Goal: Information Seeking & Learning: Learn about a topic

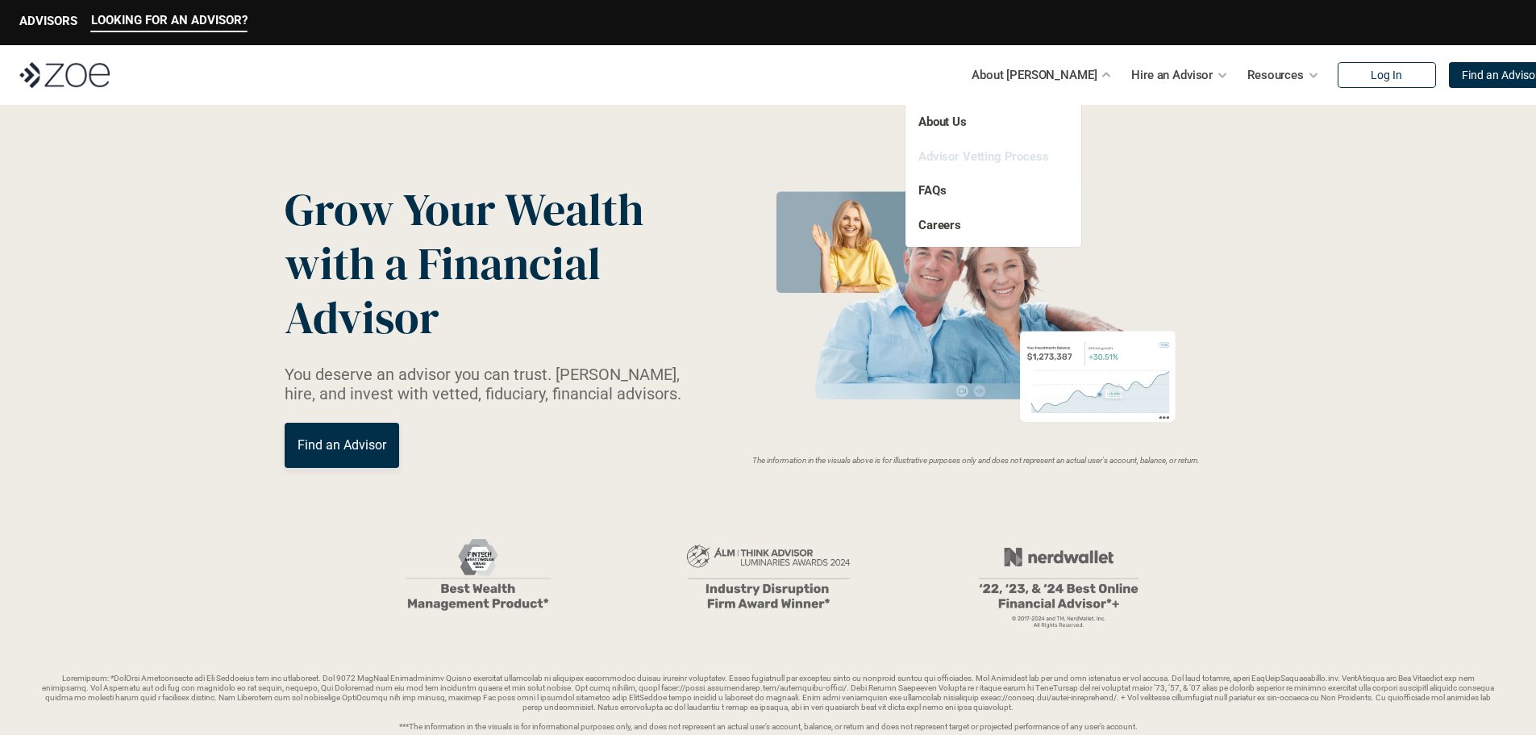
click at [1034, 158] on link "Advisor Vetting Process" at bounding box center [983, 156] width 131 height 15
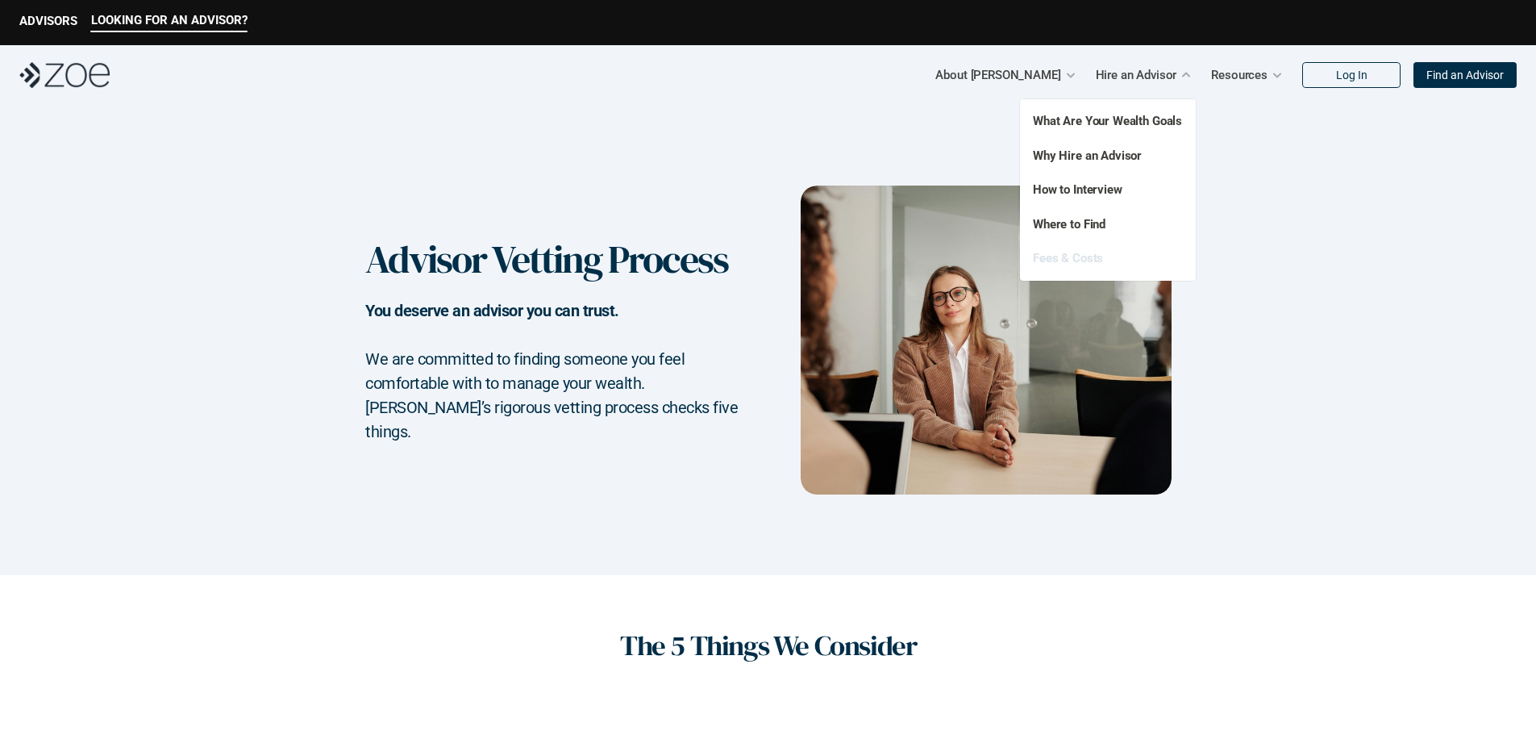
click at [1090, 258] on link "Fees & Costs" at bounding box center [1068, 258] width 70 height 15
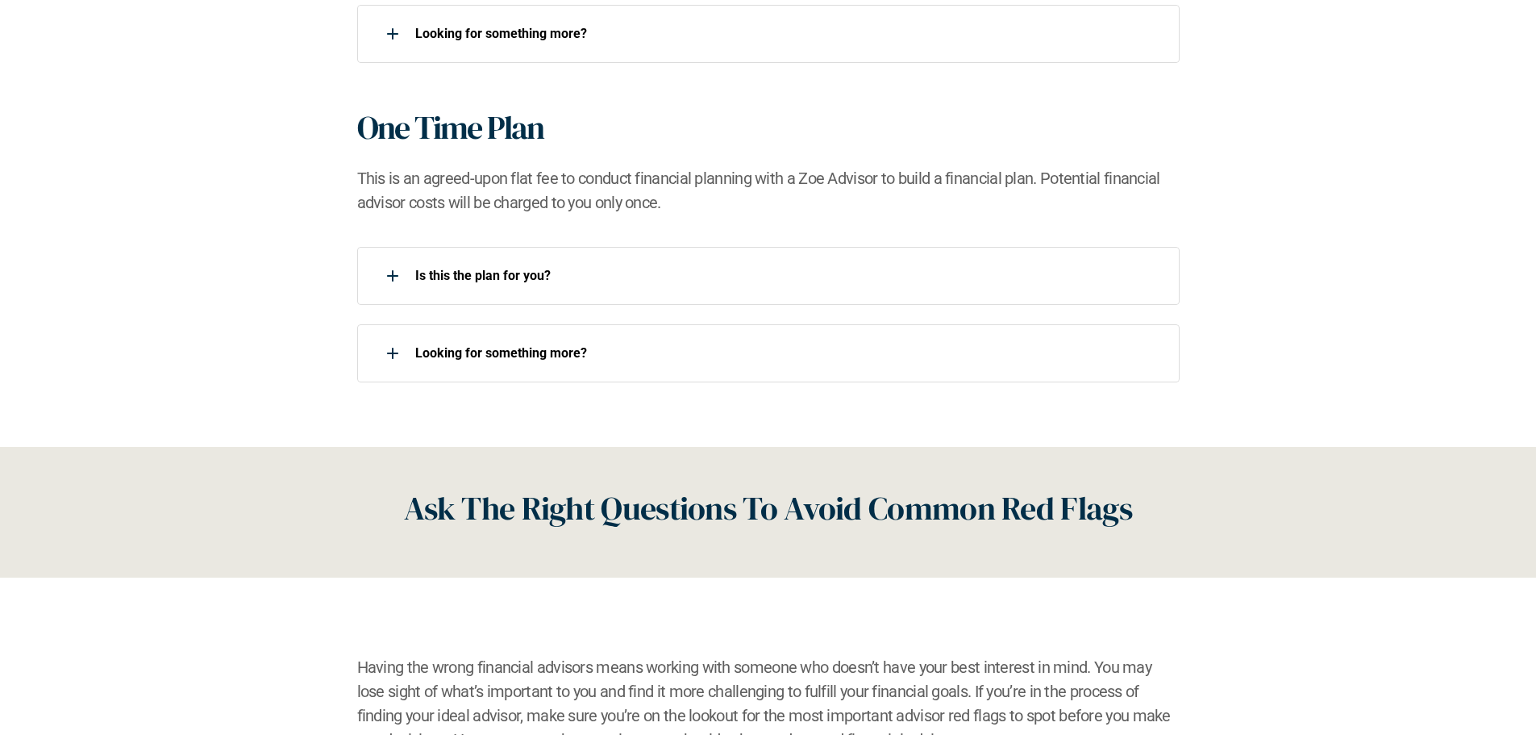
scroll to position [1451, 0]
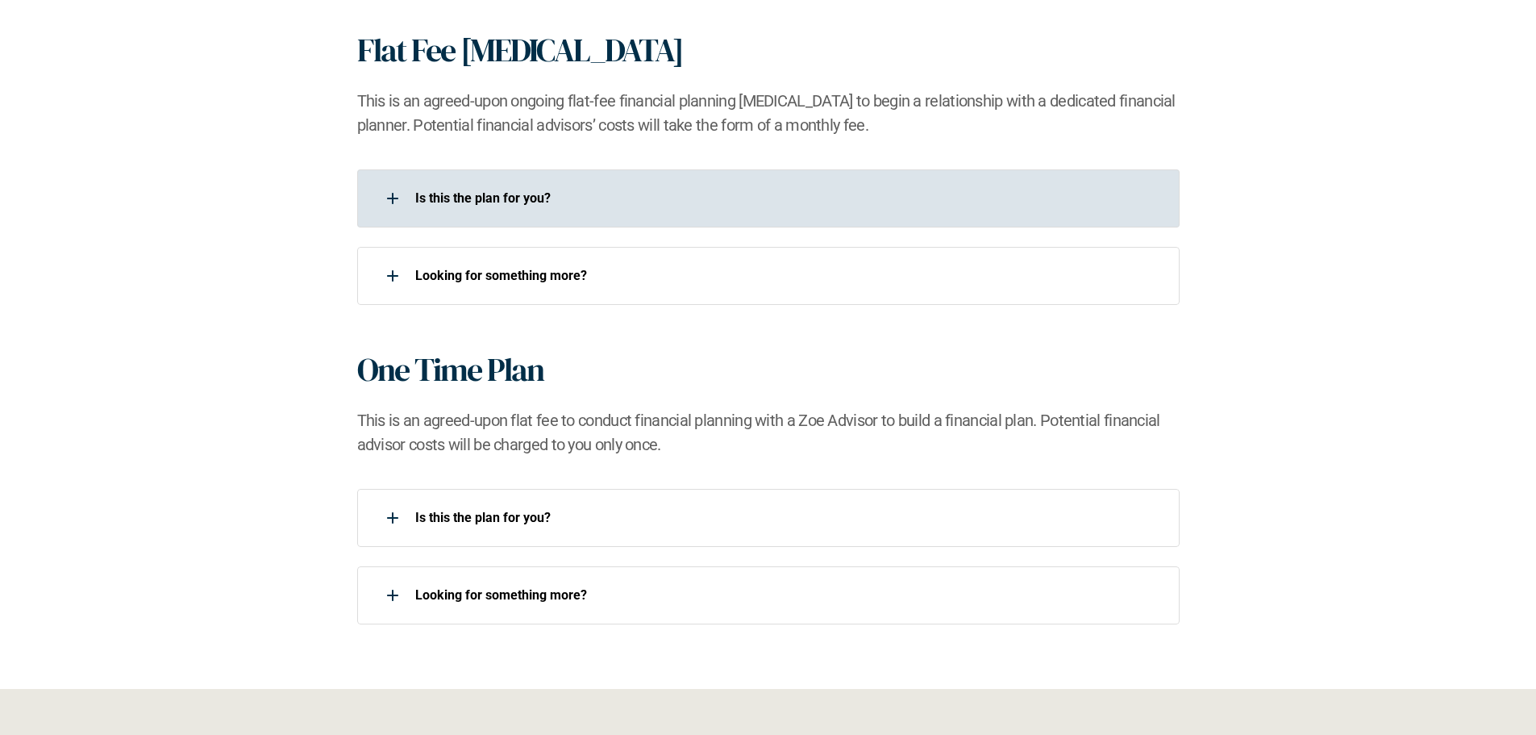
click at [629, 193] on p "Is this the plan for you?​" at bounding box center [786, 197] width 743 height 15
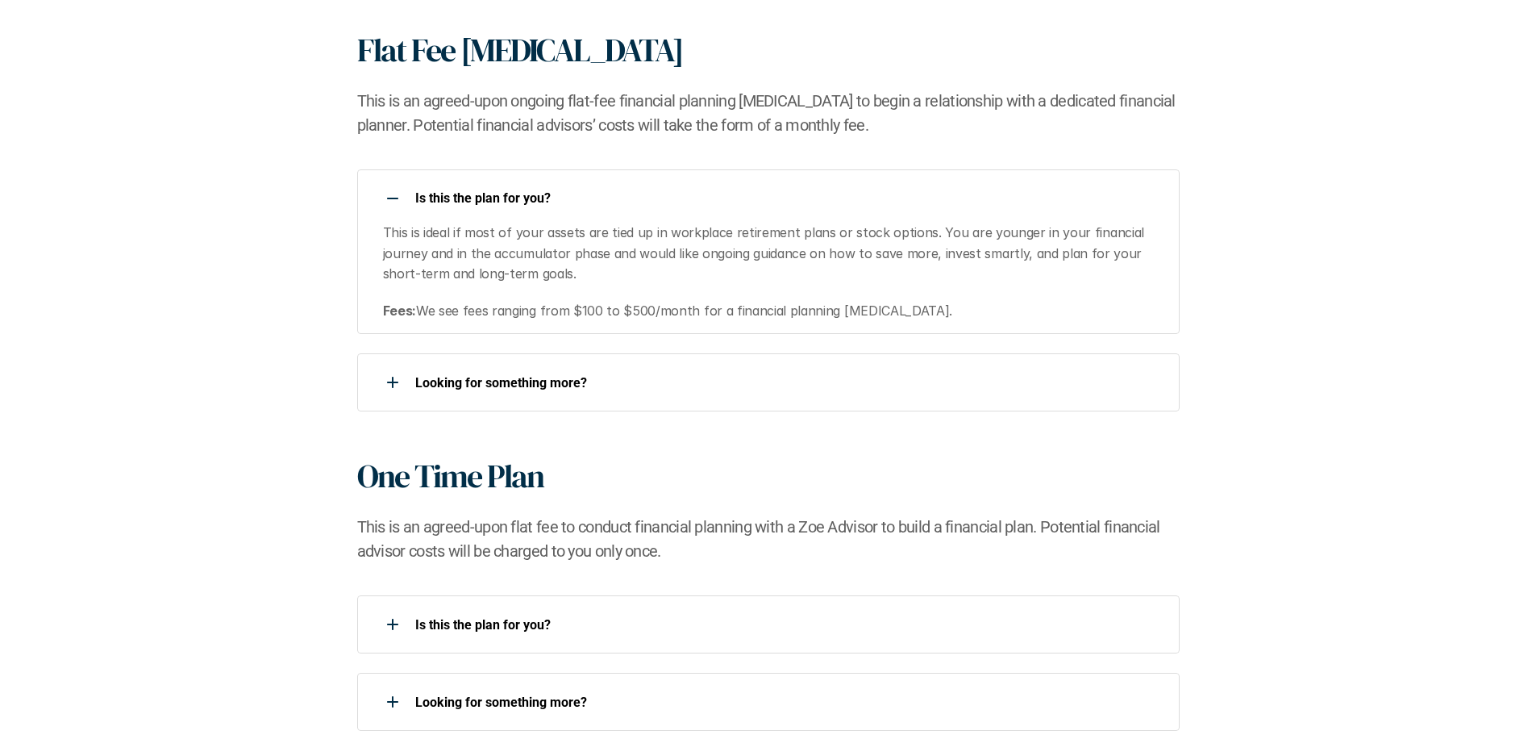
click at [629, 193] on p "Is this the plan for you?​" at bounding box center [786, 197] width 743 height 15
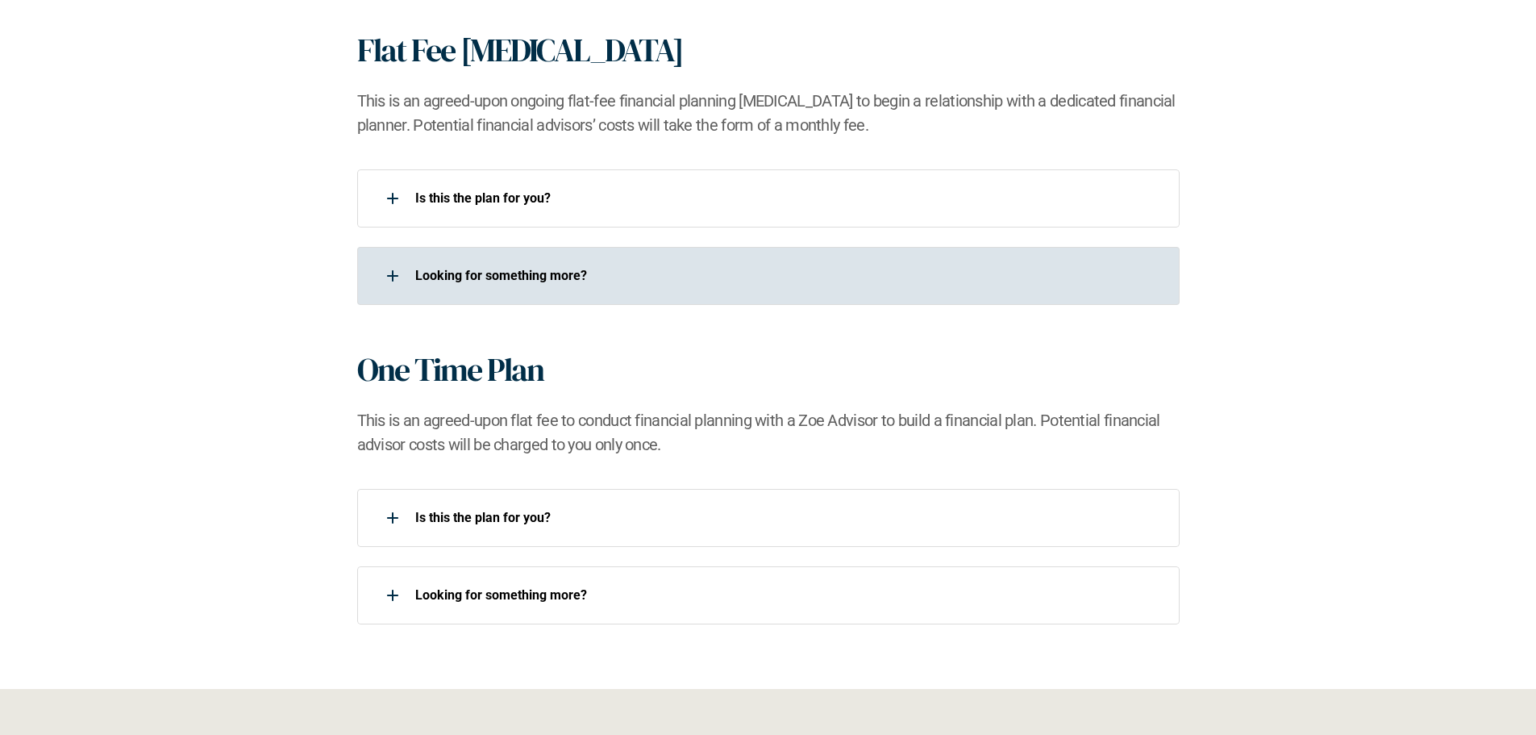
click at [612, 275] on p "Looking for something more?​" at bounding box center [786, 275] width 743 height 15
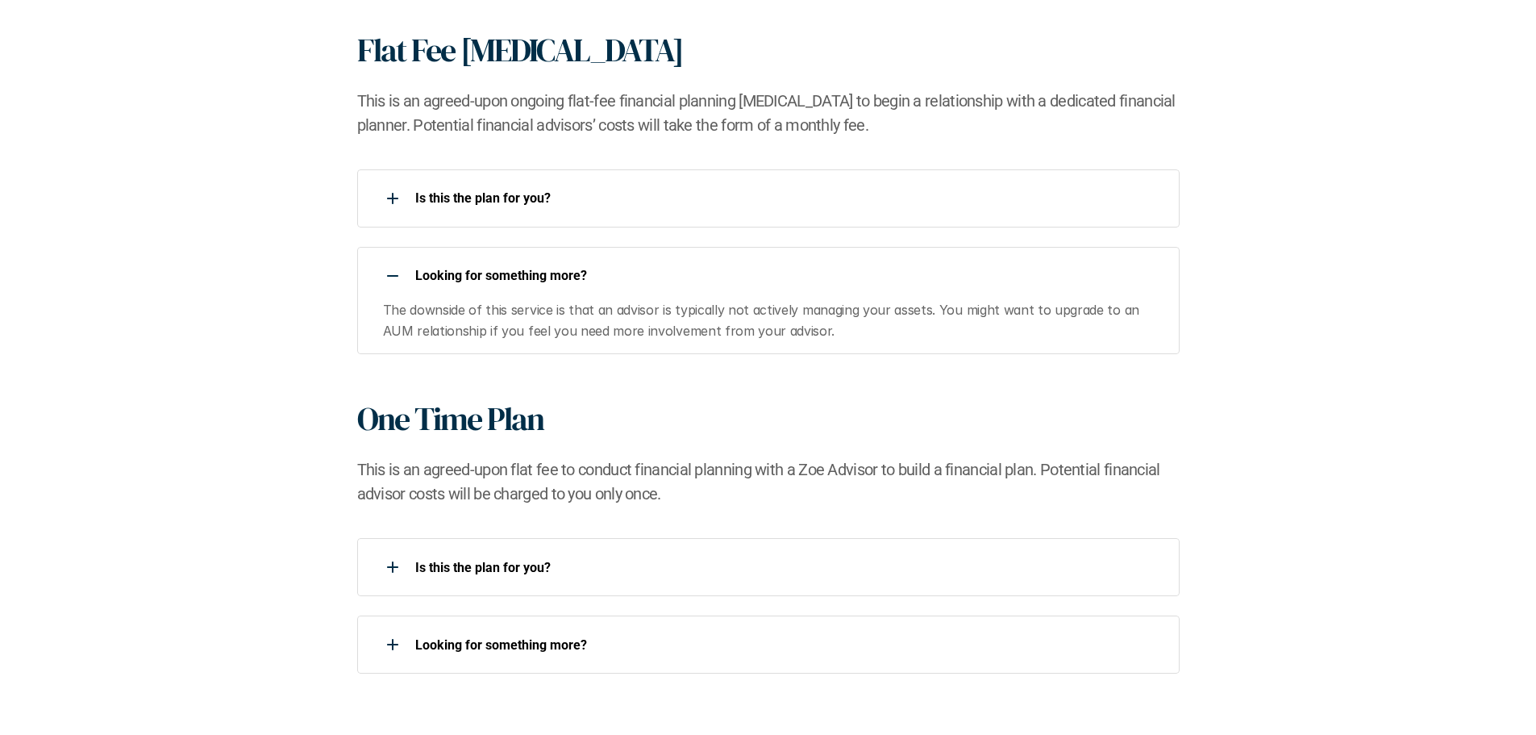
click at [611, 275] on p "Looking for something more?​" at bounding box center [786, 275] width 743 height 15
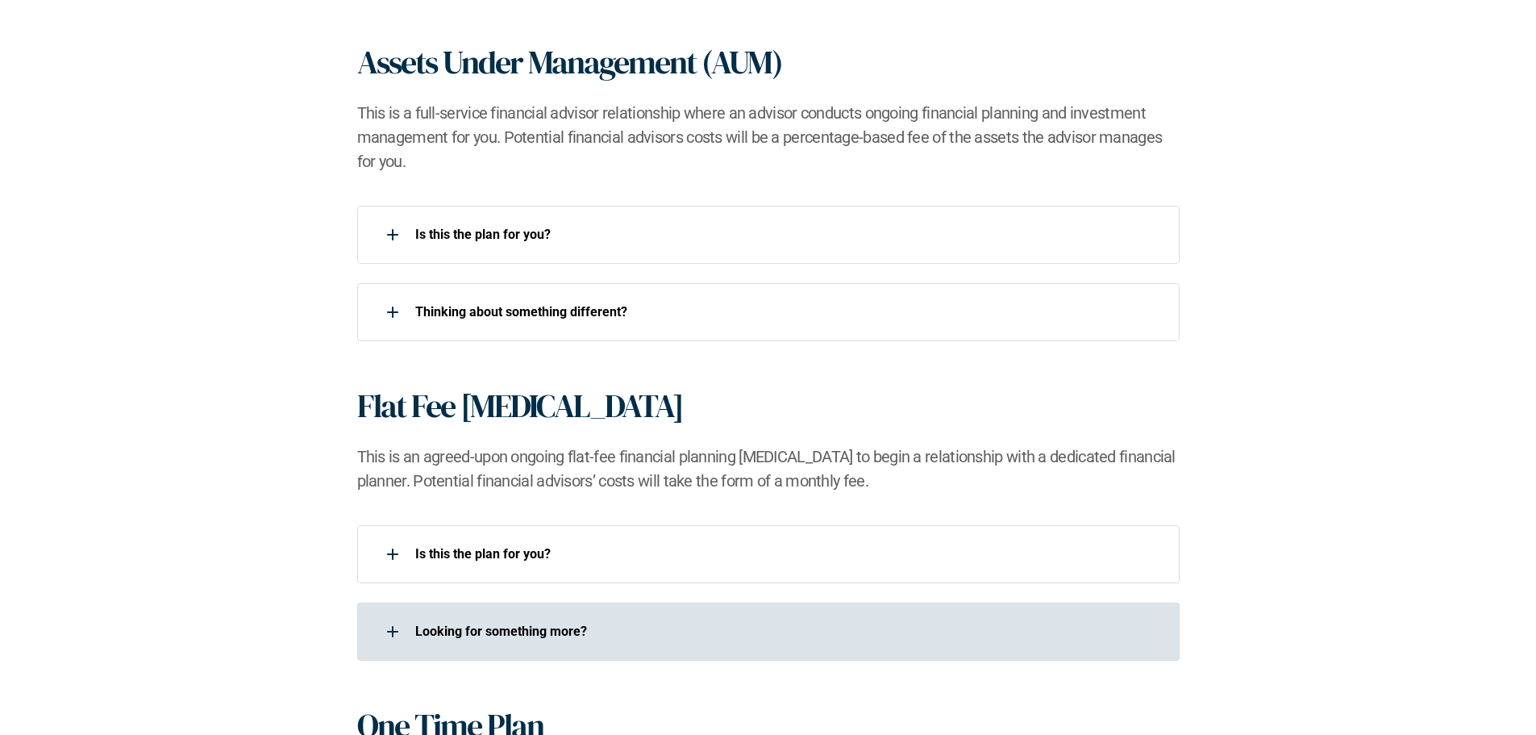
scroll to position [1048, 0]
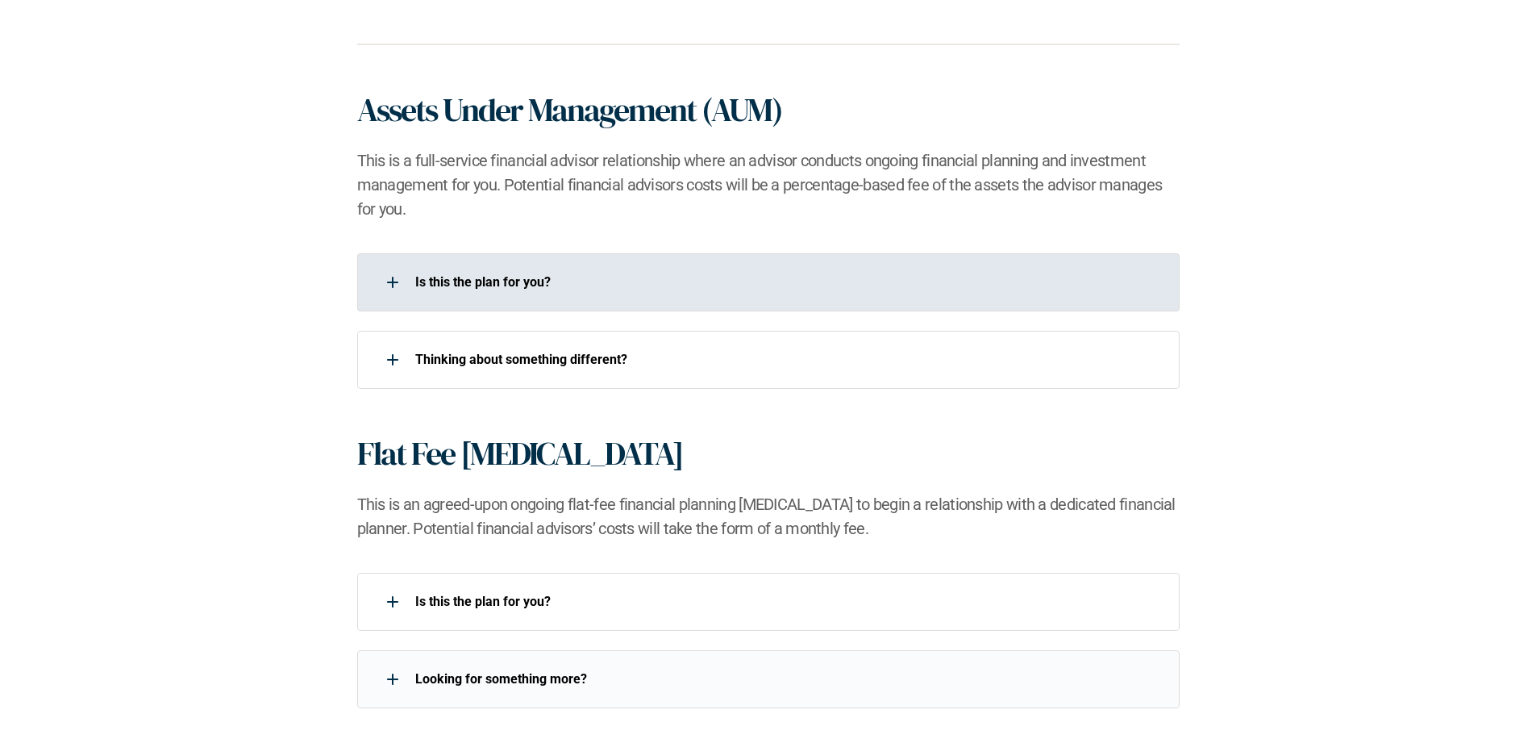
click at [614, 270] on div "Is this the plan for you?​" at bounding box center [757, 282] width 801 height 32
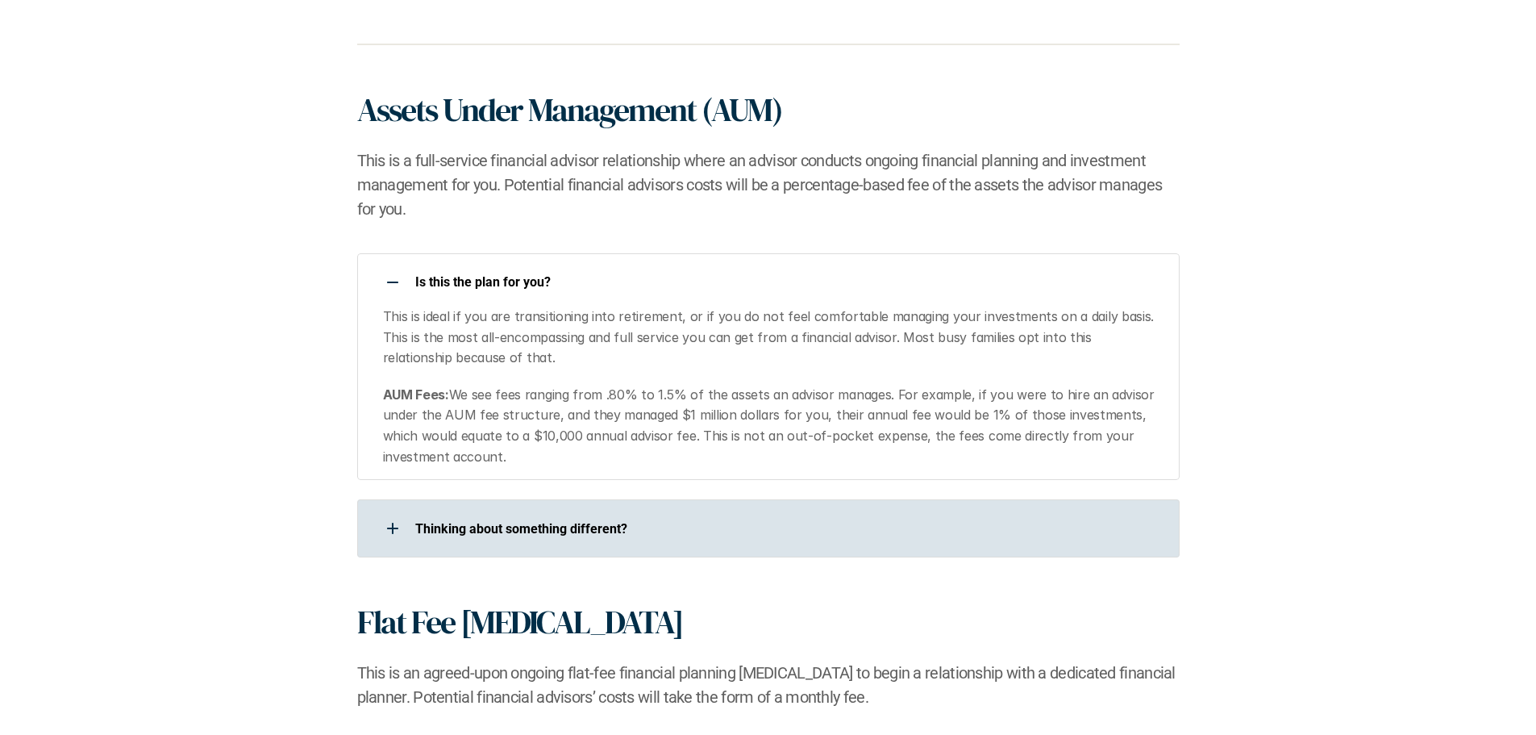
click at [469, 535] on p "​Thinking about something different?​" at bounding box center [786, 528] width 743 height 15
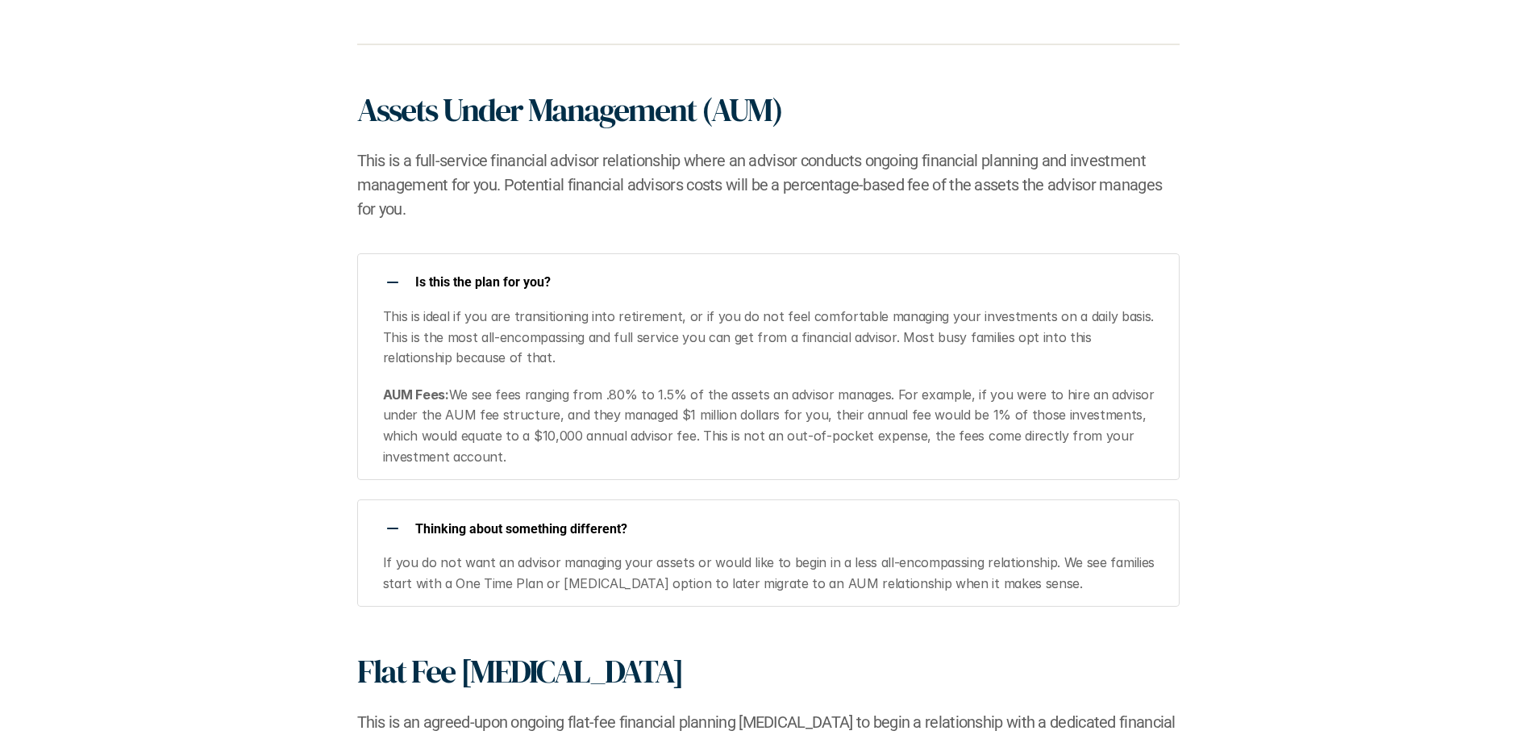
click at [257, 546] on div "Is this the plan for you?​ This is ideal if you are transitioning into retireme…" at bounding box center [767, 429] width 1471 height 353
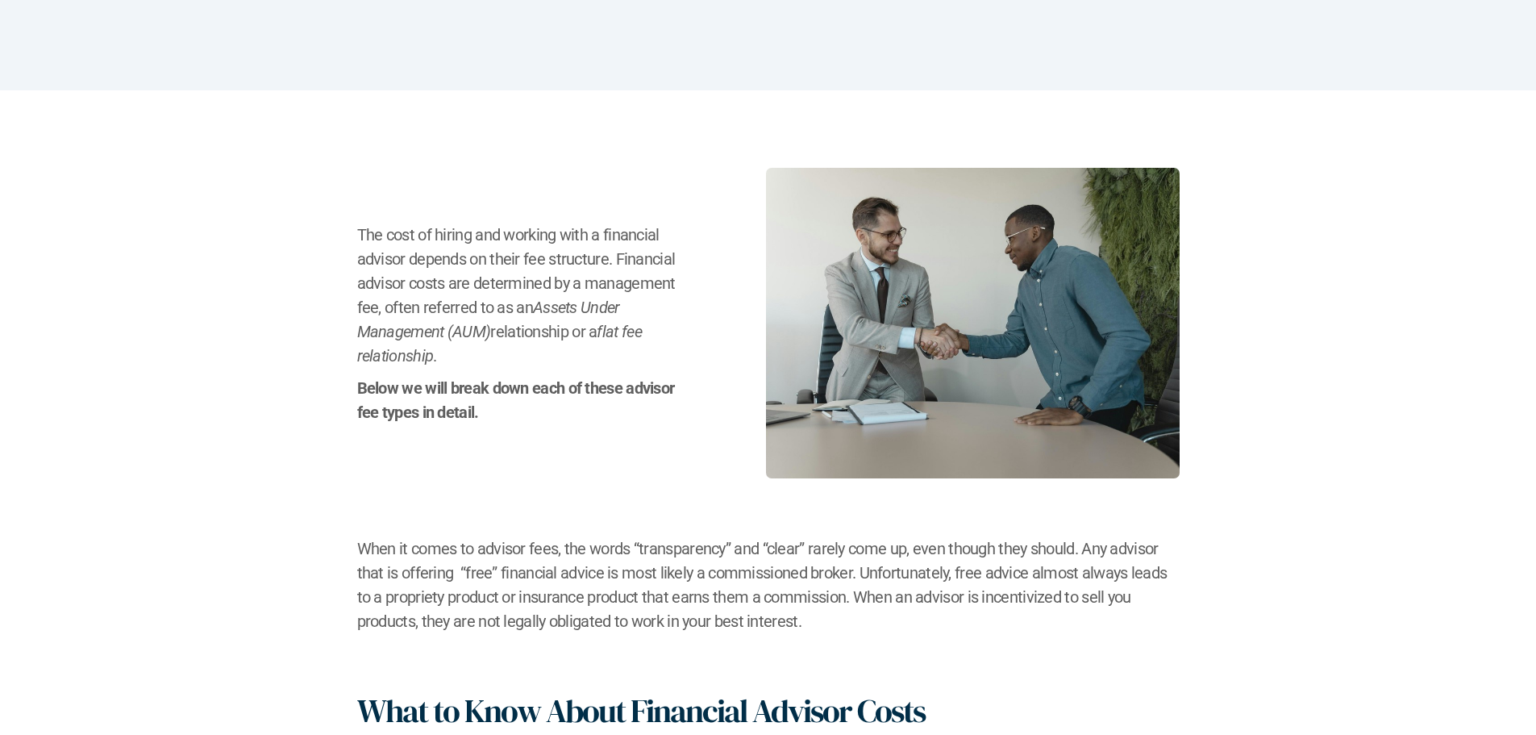
scroll to position [0, 0]
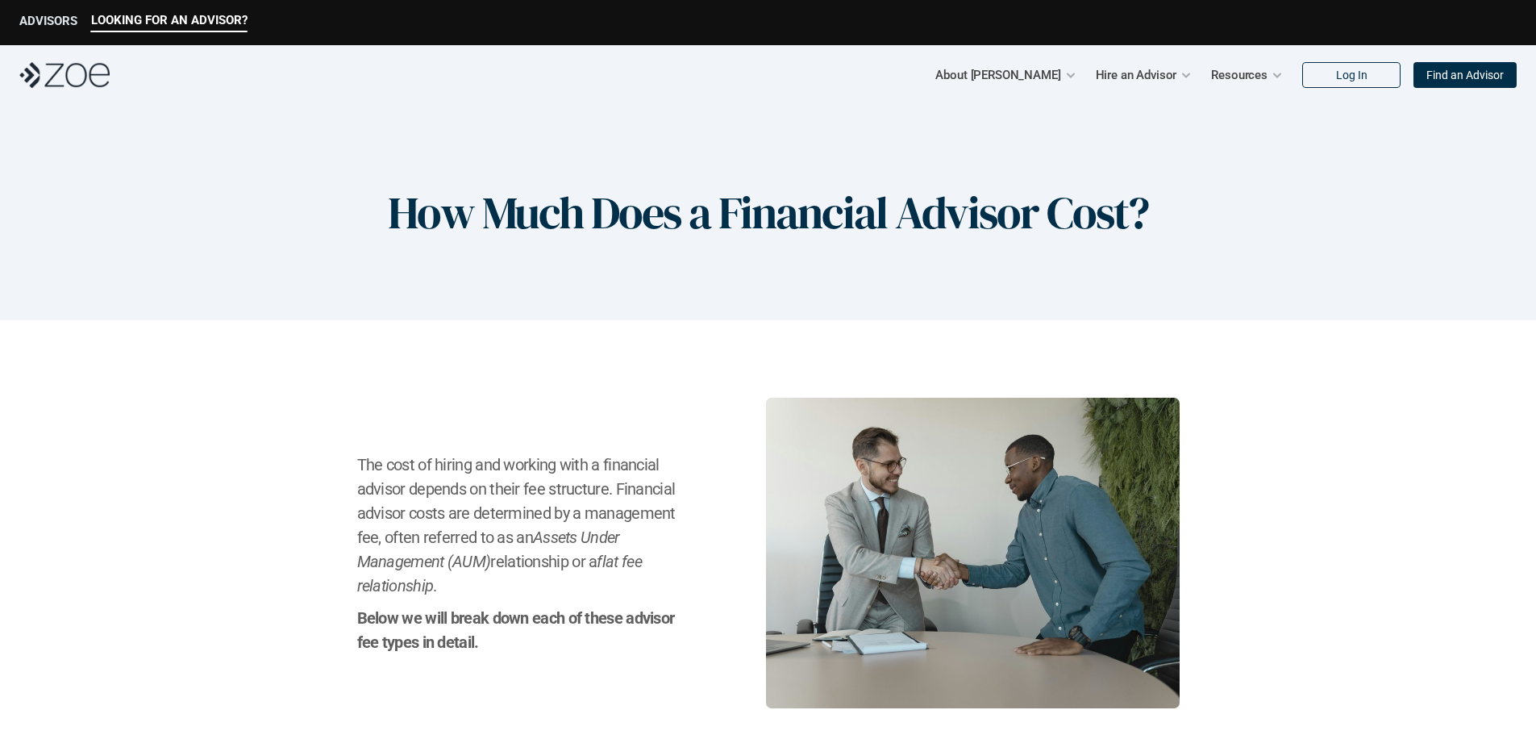
click at [54, 24] on p "ADVISORS" at bounding box center [48, 21] width 58 height 15
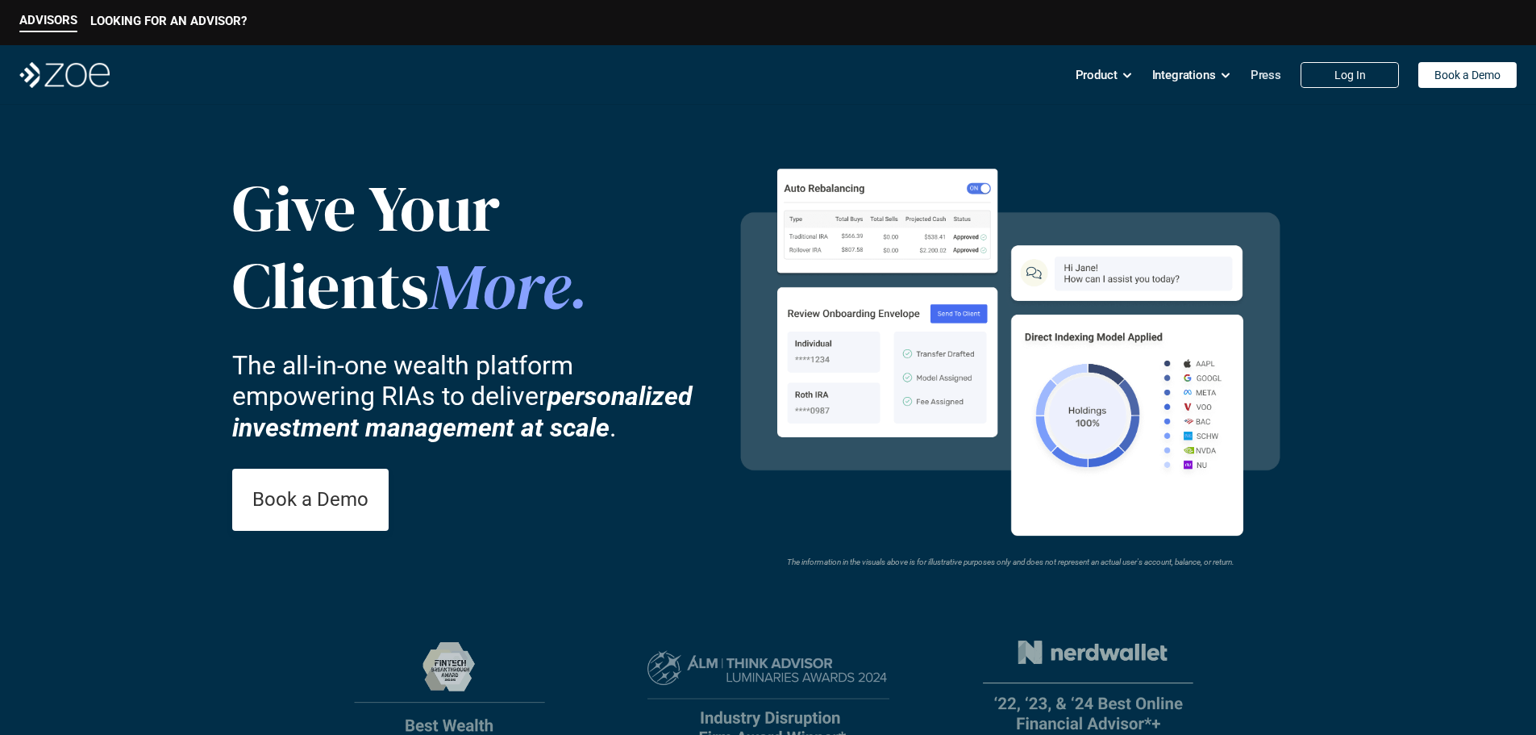
click at [1262, 75] on p "Press" at bounding box center [1266, 75] width 31 height 24
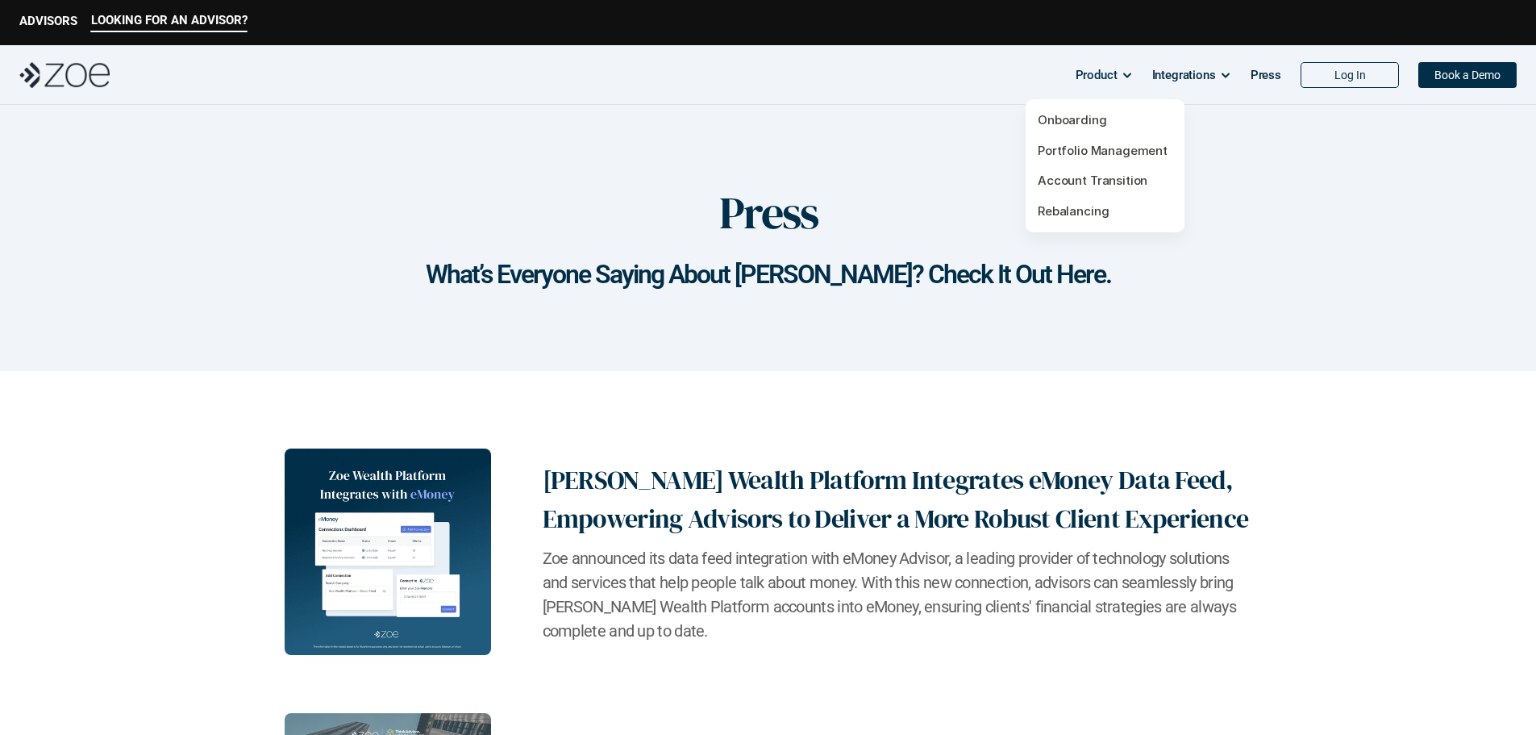
click at [1099, 76] on p "Product" at bounding box center [1097, 75] width 42 height 24
click at [53, 80] on img at bounding box center [64, 75] width 90 height 26
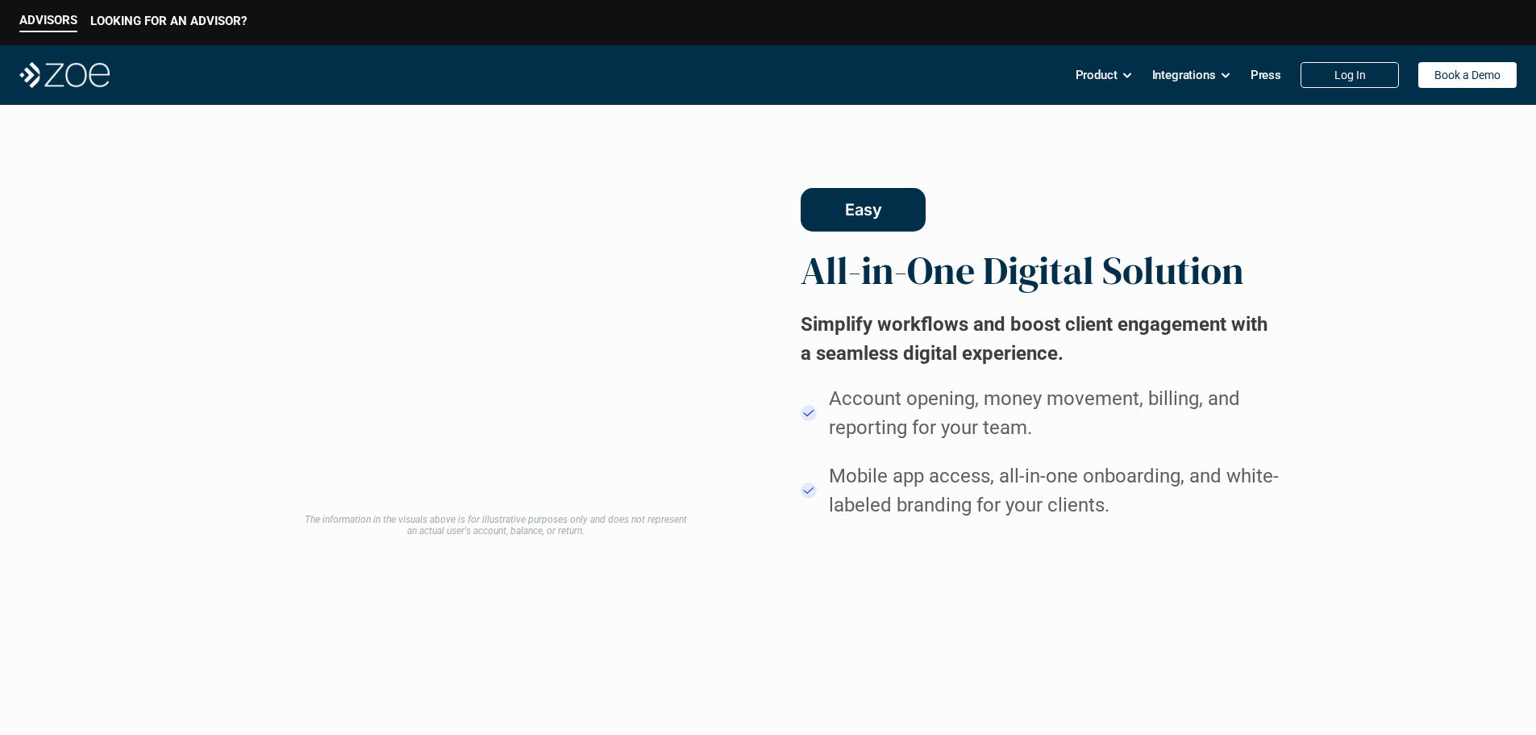
scroll to position [1290, 0]
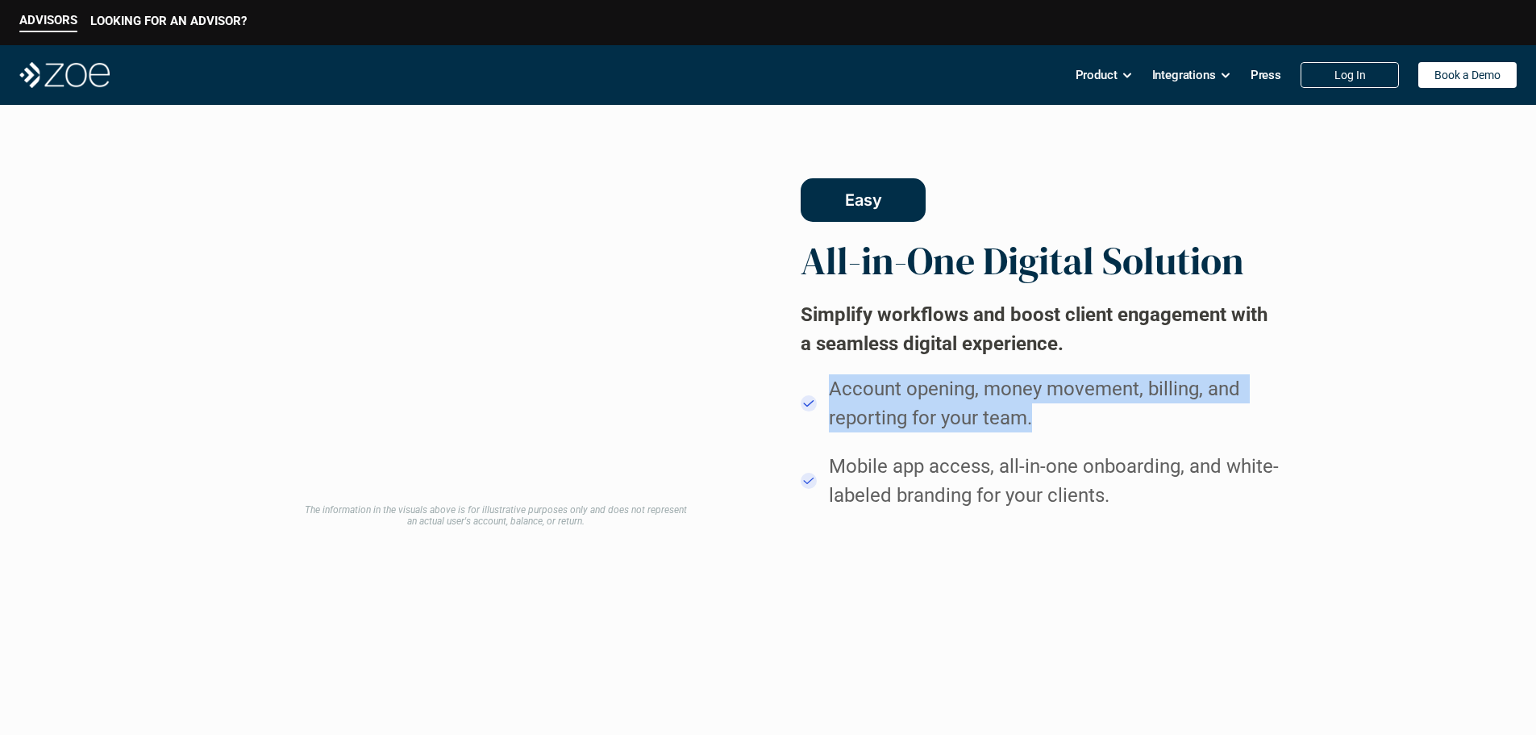
drag, startPoint x: 1072, startPoint y: 509, endPoint x: 935, endPoint y: 475, distance: 141.2
click at [935, 475] on div "Account opening, money movement, billing, and reporting for your team. Mobile a…" at bounding box center [1043, 441] width 484 height 135
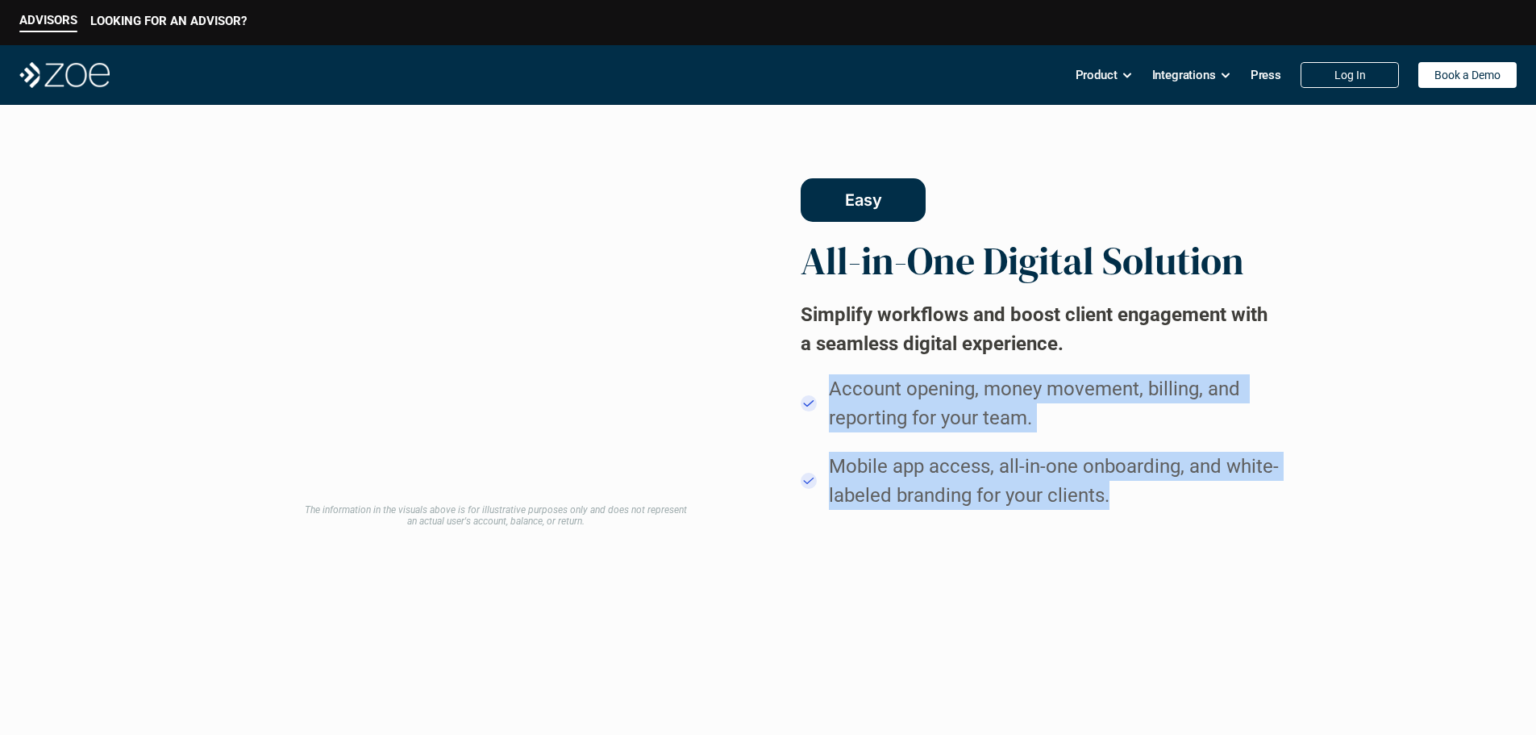
drag, startPoint x: 1219, startPoint y: 572, endPoint x: 941, endPoint y: 465, distance: 297.8
click at [941, 465] on div "Account opening, money movement, billing, and reporting for your team. Mobile a…" at bounding box center [1043, 441] width 484 height 135
copy div "Account opening, money movement, billing, and reporting for your team. Mobile a…"
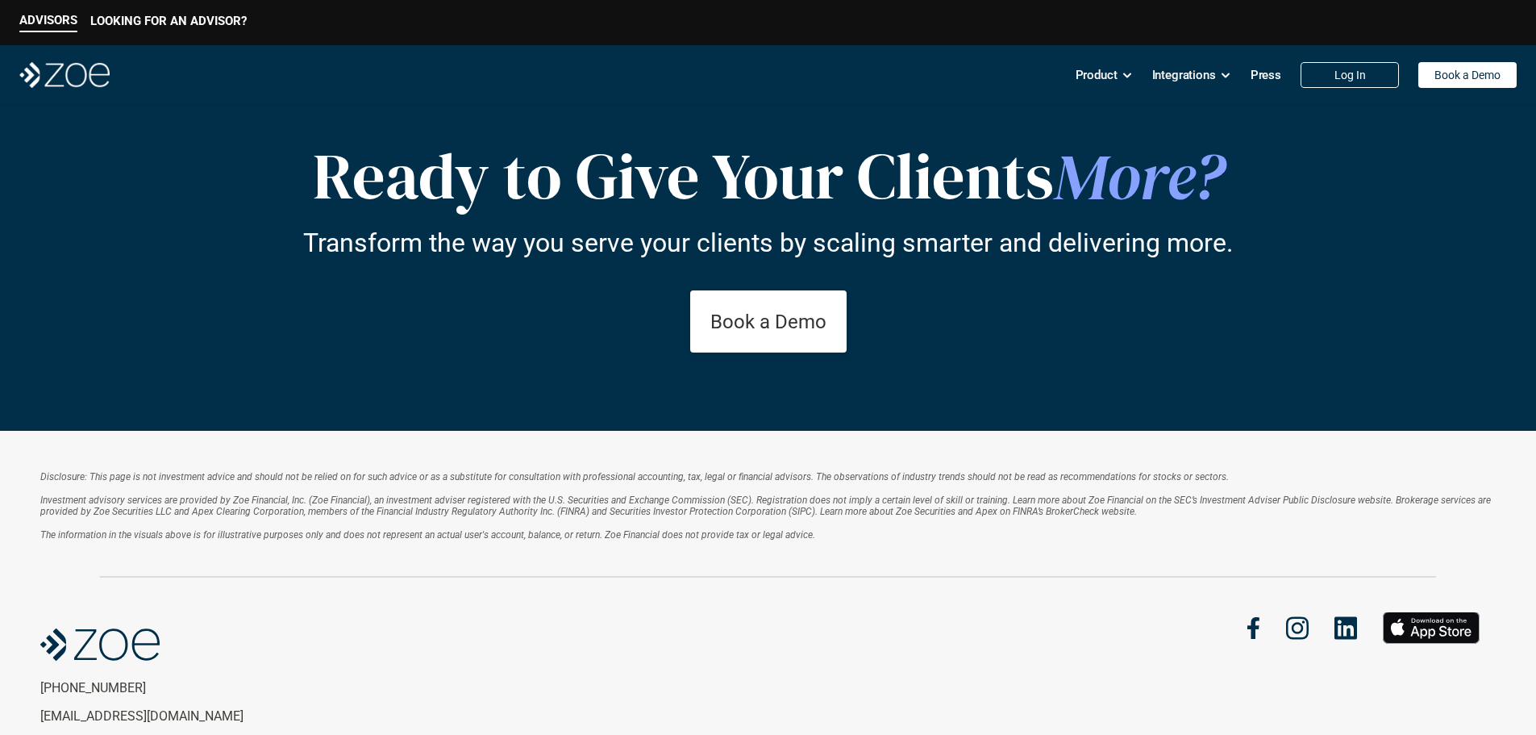
scroll to position [2482, 0]
